Goal: Find specific page/section: Find specific page/section

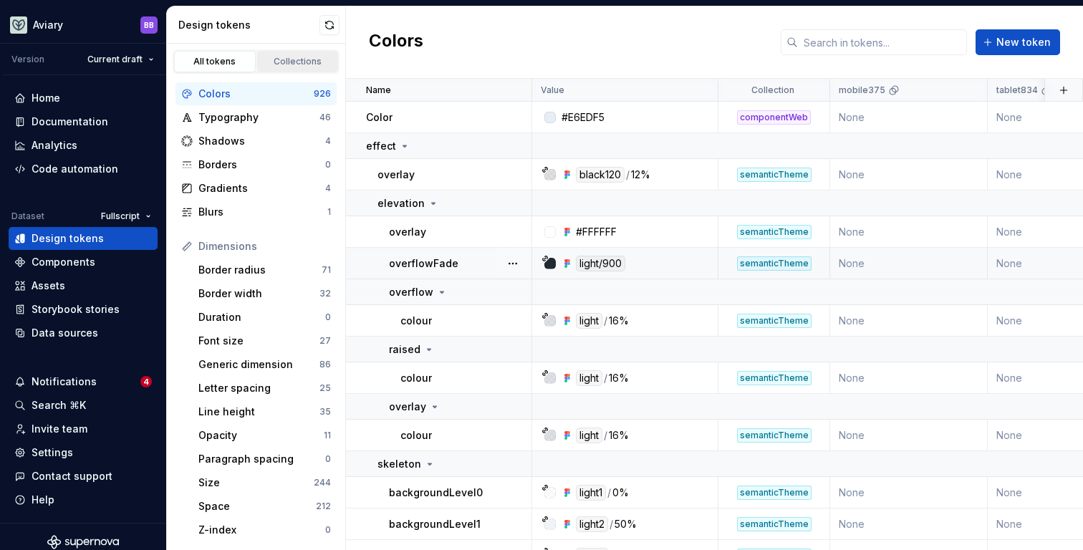
click at [295, 62] on div "Collections" at bounding box center [298, 61] width 72 height 11
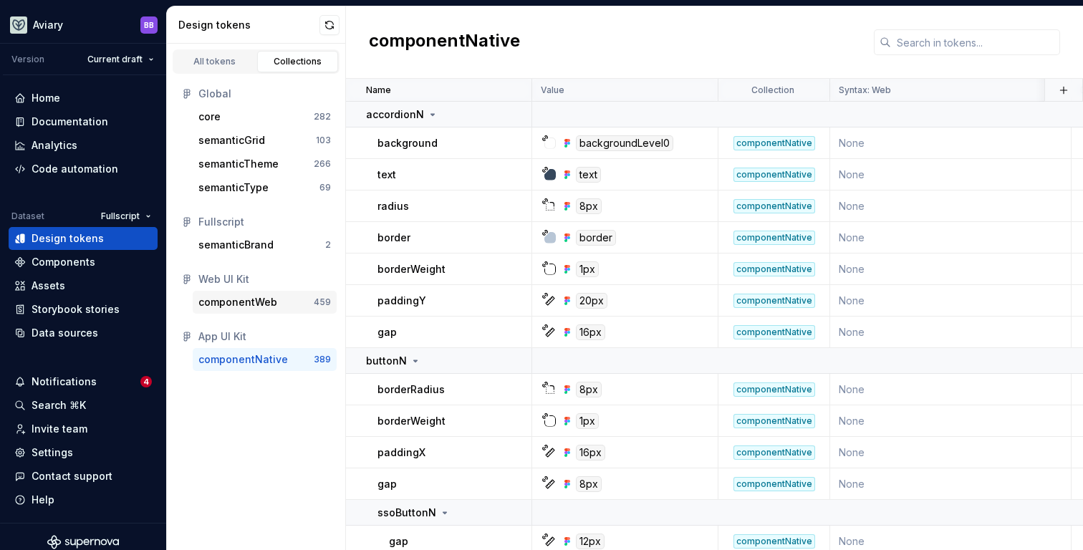
click at [268, 303] on div "componentWeb" at bounding box center [237, 302] width 79 height 14
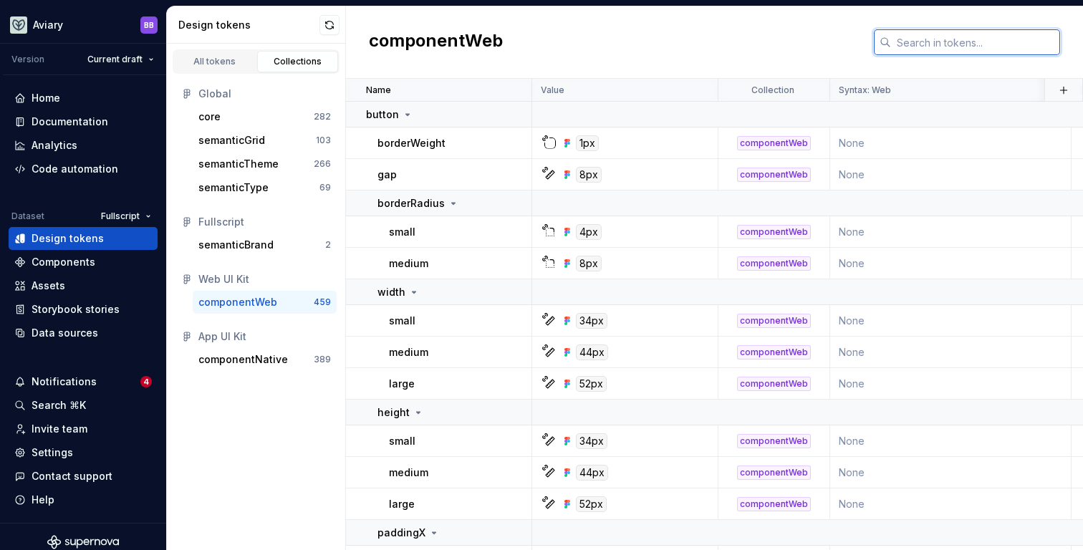
click at [977, 35] on input "text" at bounding box center [975, 42] width 169 height 26
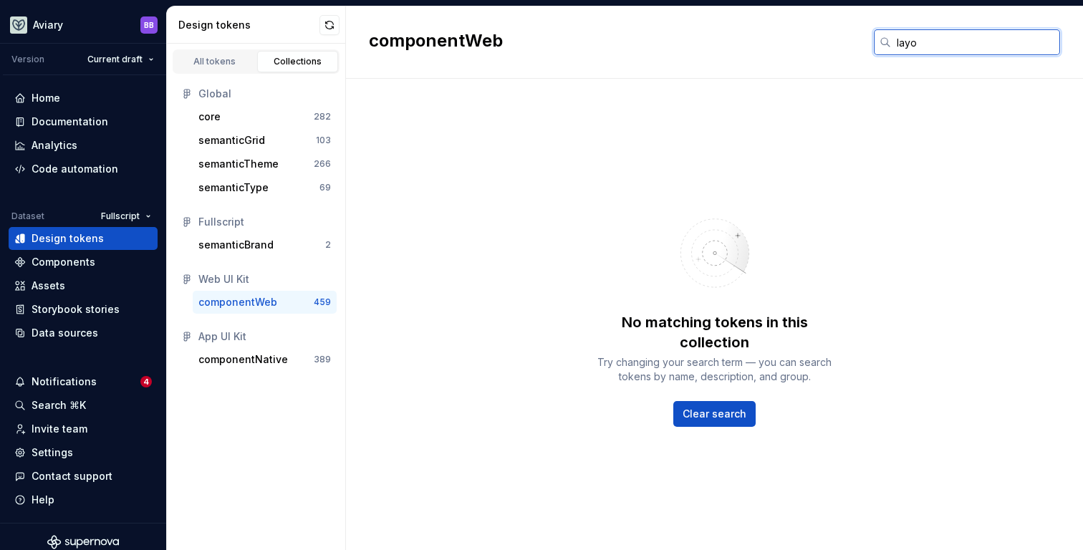
type input "layou"
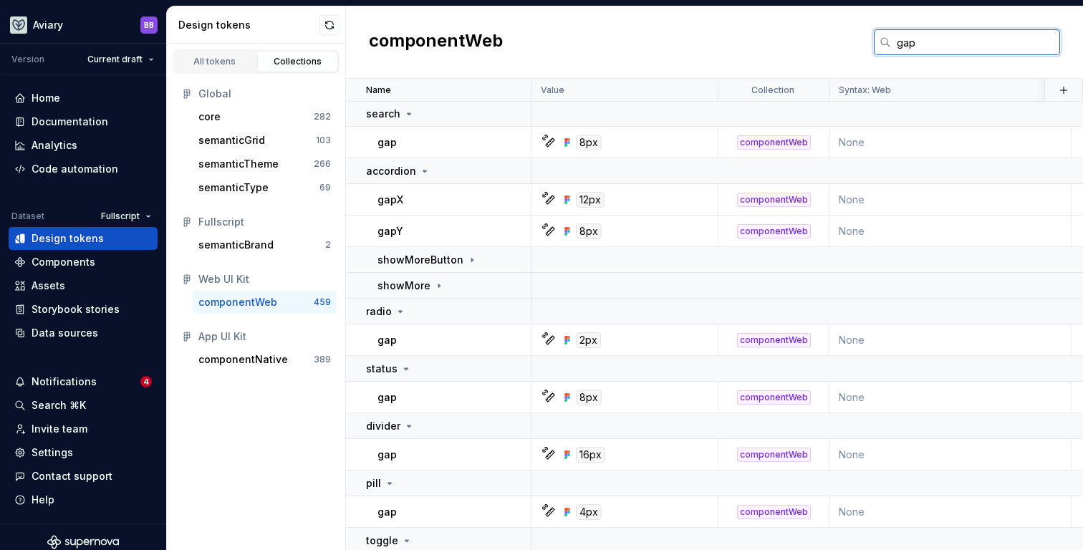
scroll to position [913, 0]
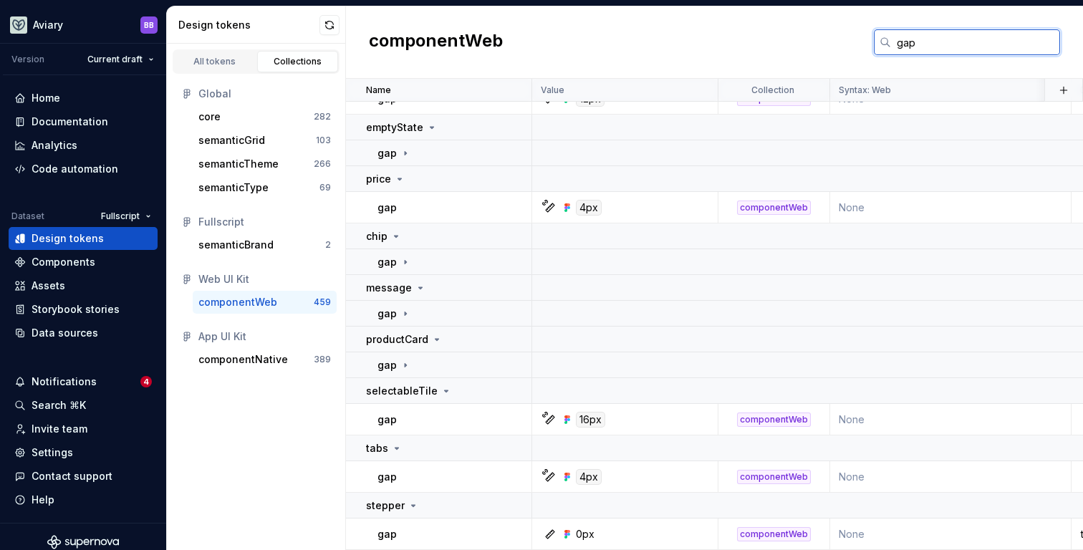
type input "gap"
